Goal: Check status: Check status

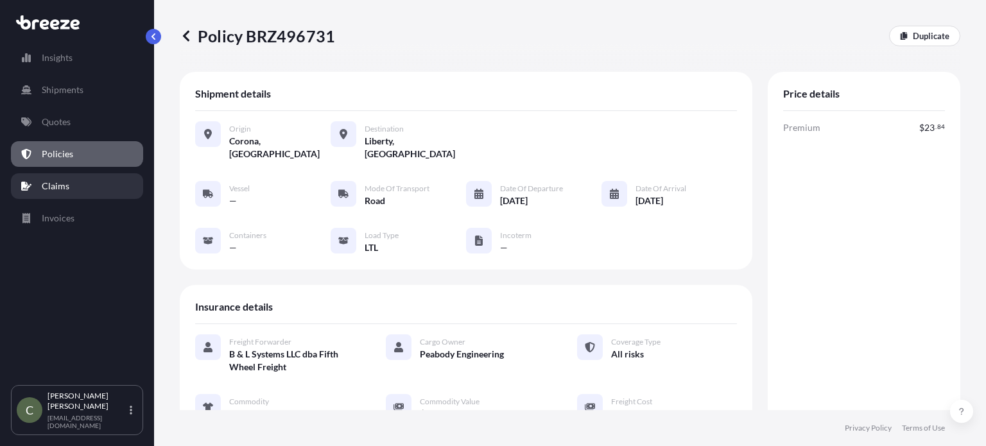
click at [72, 176] on link "Claims" at bounding box center [77, 186] width 132 height 26
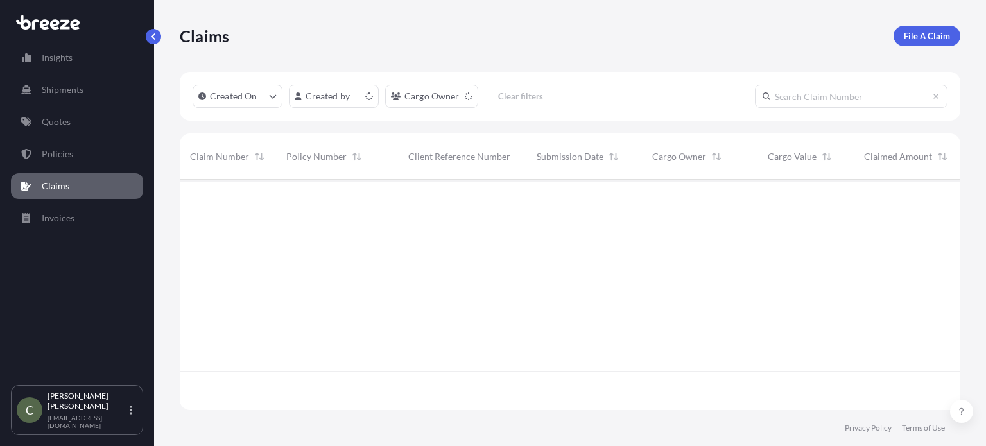
scroll to position [228, 770]
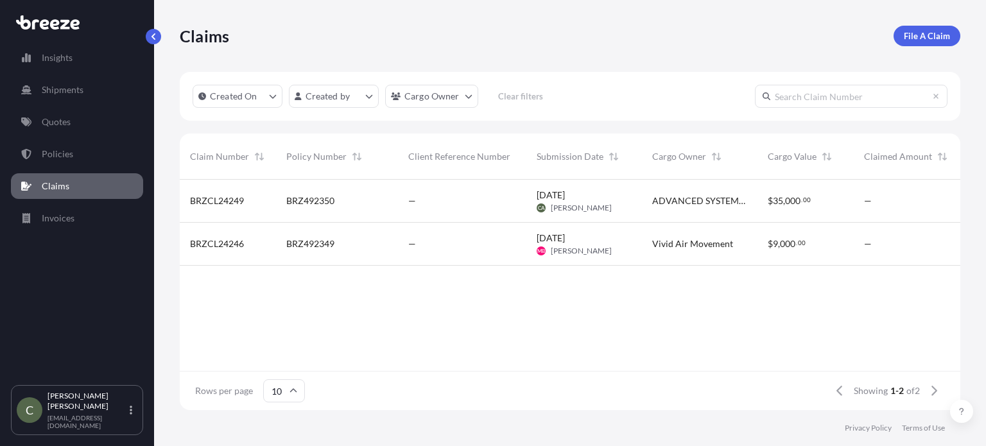
click at [343, 213] on div "BRZ492350" at bounding box center [337, 201] width 122 height 43
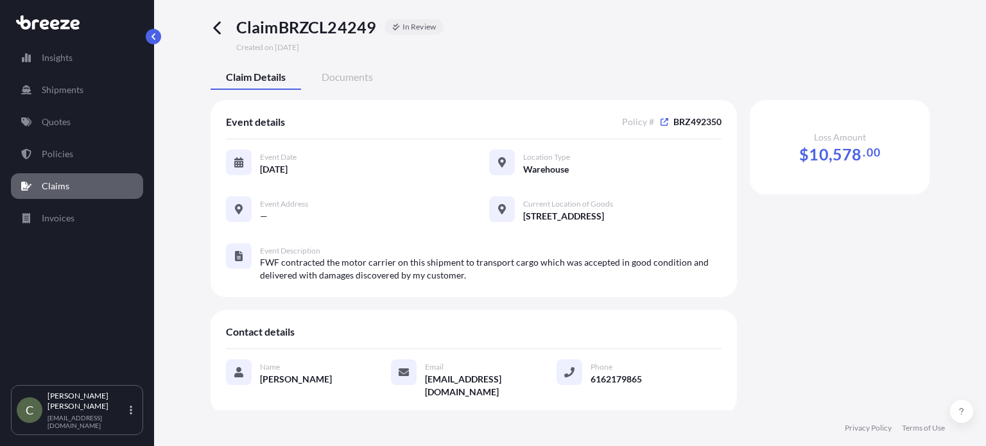
scroll to position [3, 0]
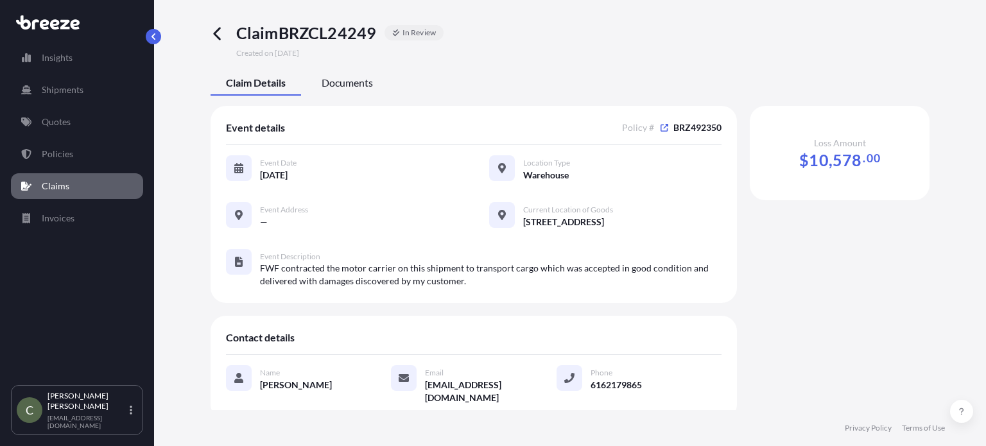
click at [344, 79] on span "Documents" at bounding box center [347, 82] width 51 height 13
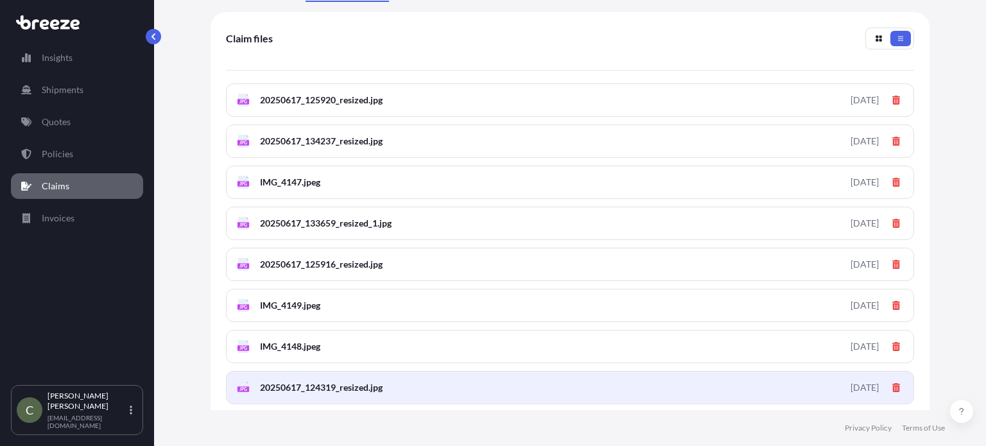
scroll to position [100, 0]
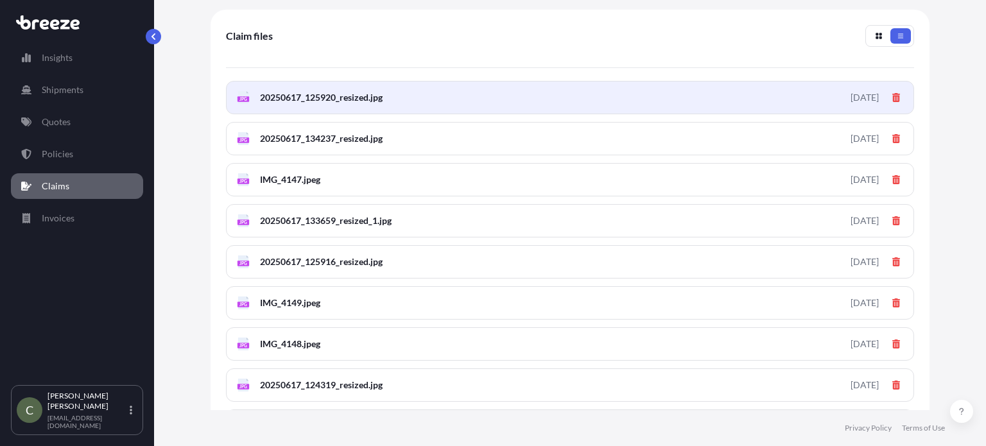
click at [368, 102] on span "20250617_125920_resized.jpg" at bounding box center [321, 97] width 123 height 13
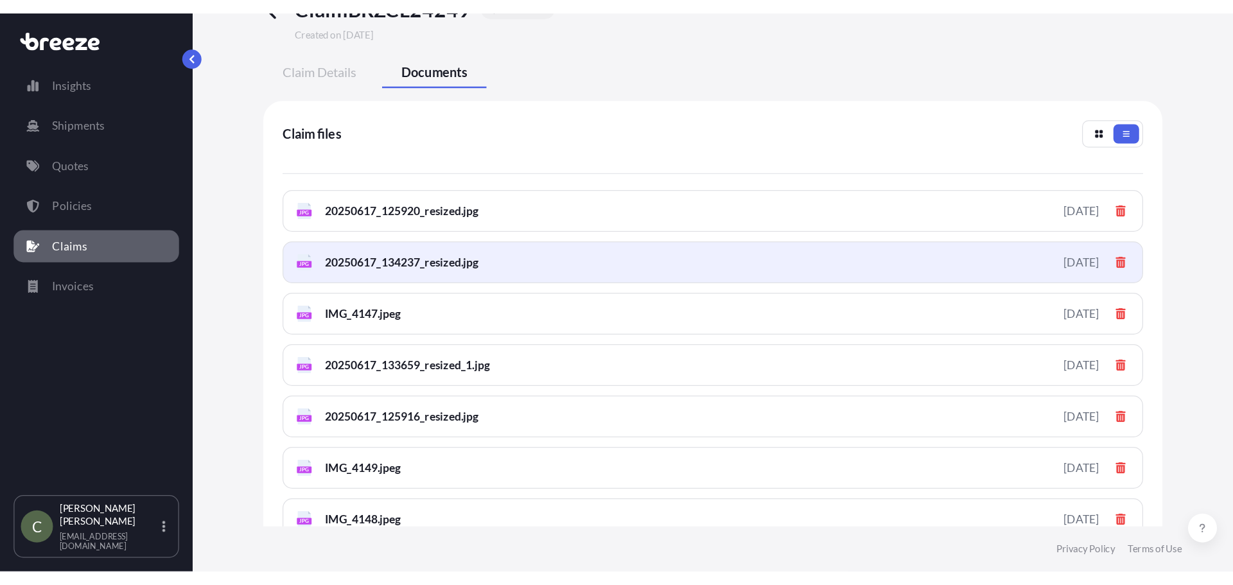
scroll to position [0, 0]
